Goal: Book appointment/travel/reservation

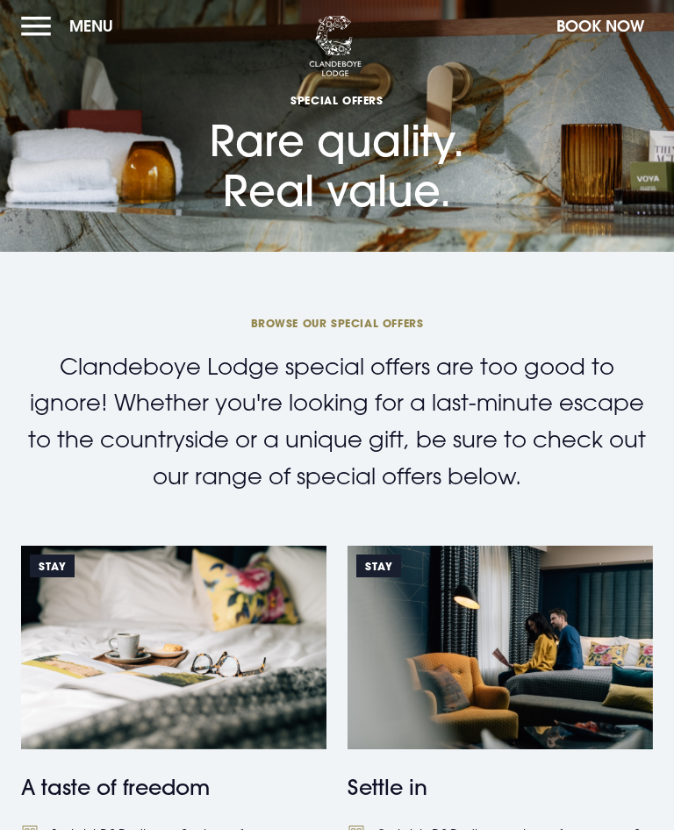
scroll to position [4, 0]
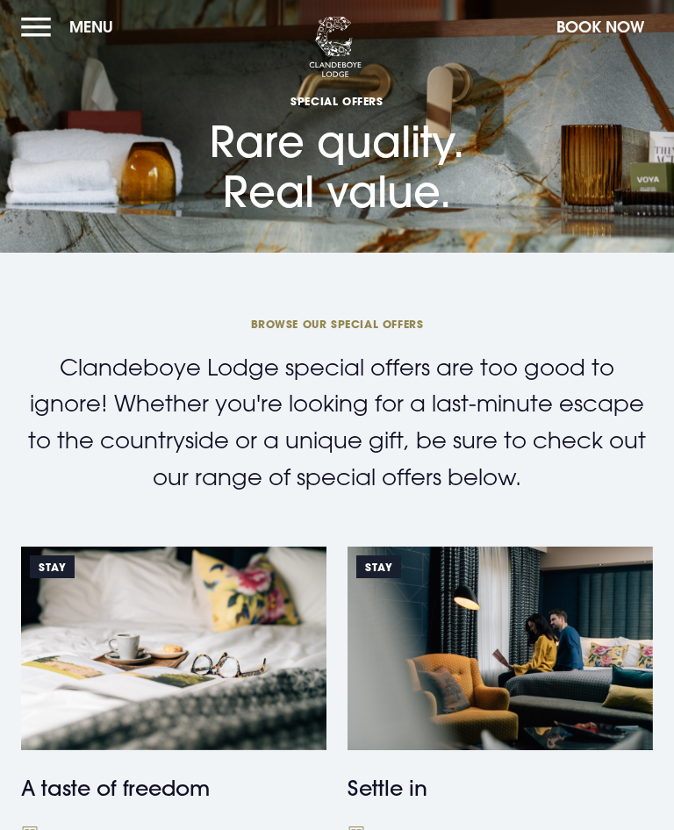
click at [219, 670] on img at bounding box center [173, 649] width 305 height 204
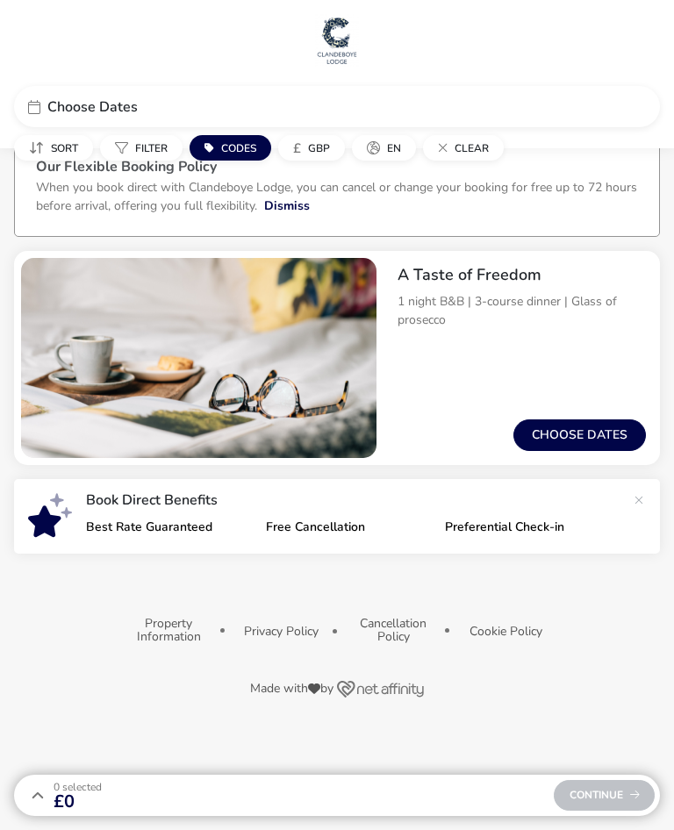
click at [579, 427] on button "Choose dates" at bounding box center [579, 436] width 133 height 32
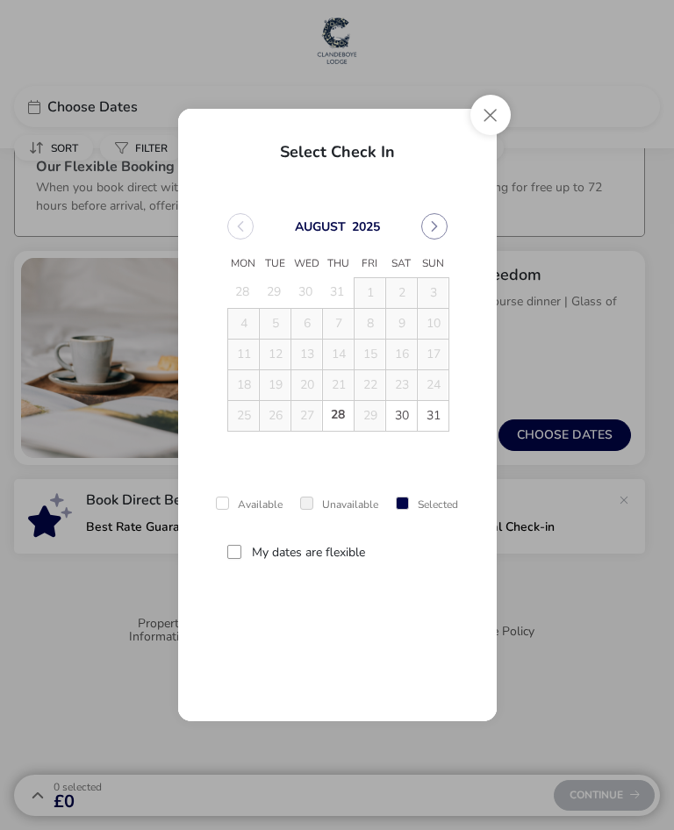
click at [439, 224] on icon "Next Month" at bounding box center [434, 226] width 12 height 12
click at [430, 222] on icon "Next Month" at bounding box center [434, 226] width 12 height 12
click at [276, 319] on span "7" at bounding box center [276, 325] width 30 height 30
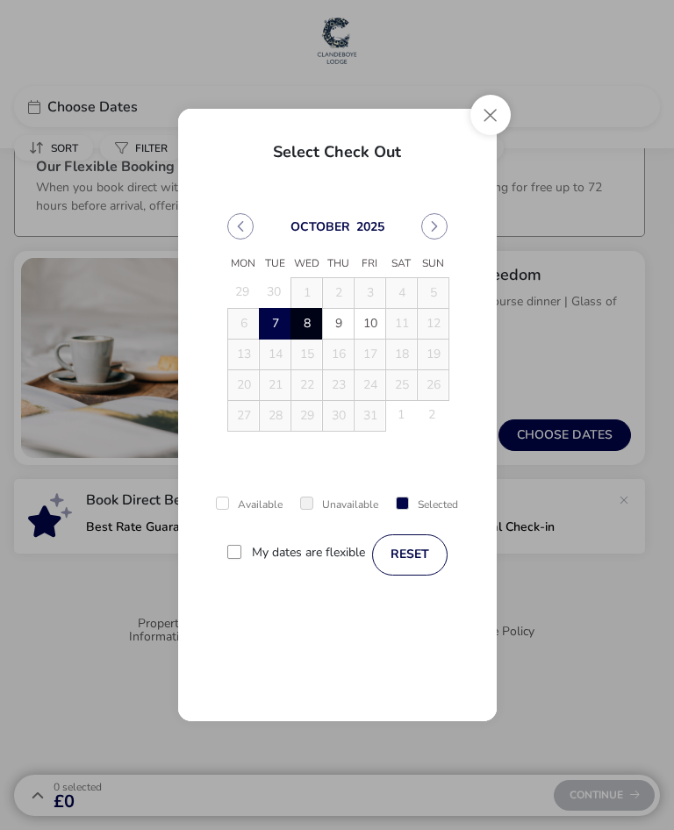
click at [306, 322] on span "8" at bounding box center [307, 325] width 30 height 30
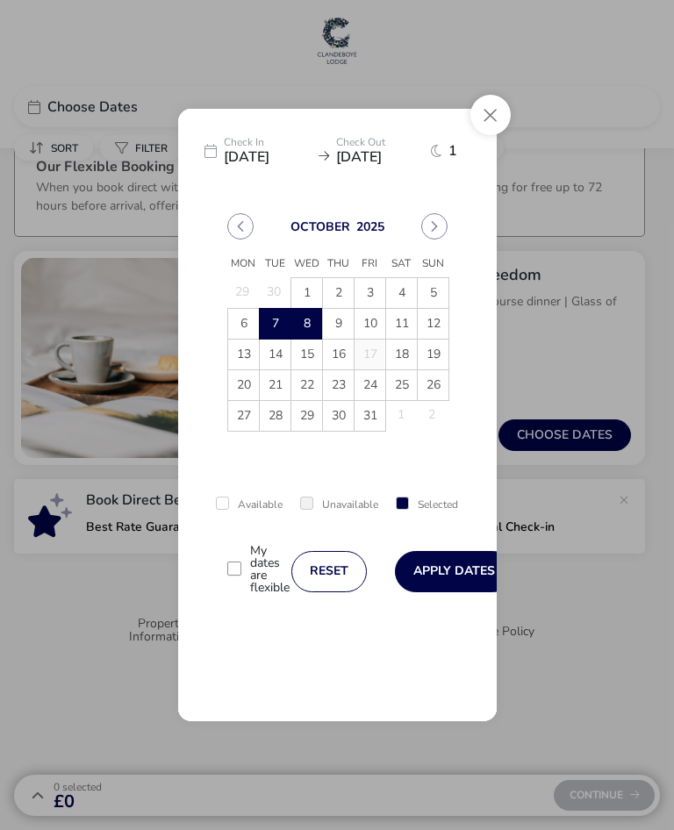
click at [442, 565] on button "Apply Dates" at bounding box center [454, 571] width 118 height 41
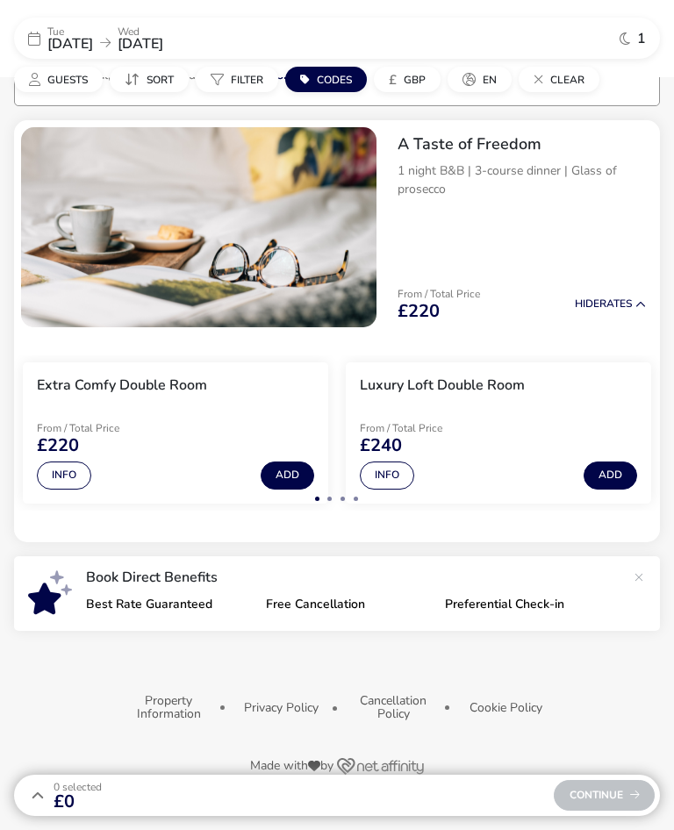
scroll to position [137, 0]
